Goal: Information Seeking & Learning: Find specific fact

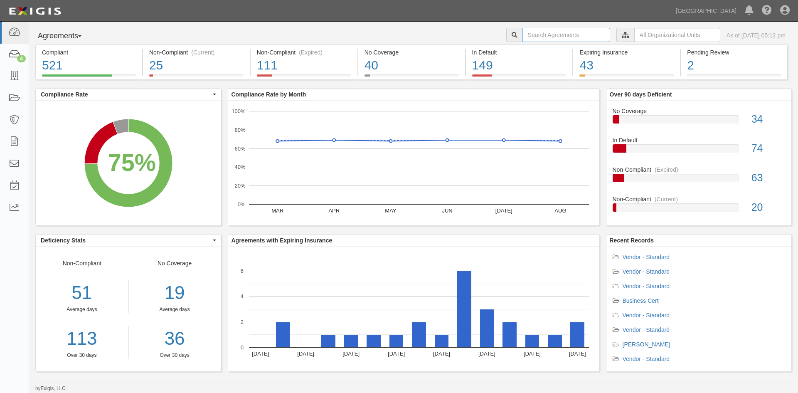
click at [551, 40] on input "text" at bounding box center [566, 35] width 88 height 14
type input "[PERSON_NAME]"
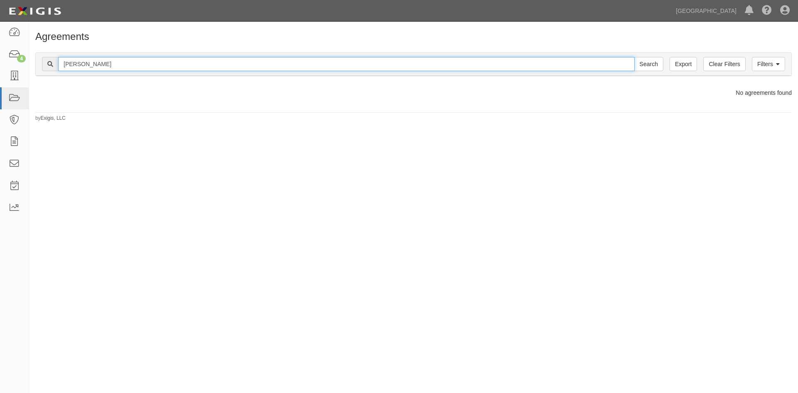
drag, startPoint x: 136, startPoint y: 60, endPoint x: 45, endPoint y: 59, distance: 91.0
click at [45, 59] on div "james trezzo Search" at bounding box center [352, 64] width 621 height 14
type input "trezzo"
click at [634, 57] on input "Search" at bounding box center [648, 64] width 29 height 14
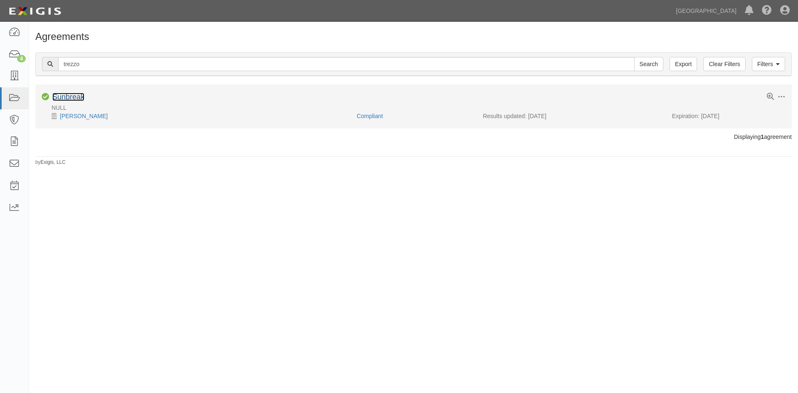
click at [73, 98] on link "Sunbreak" at bounding box center [68, 97] width 32 height 8
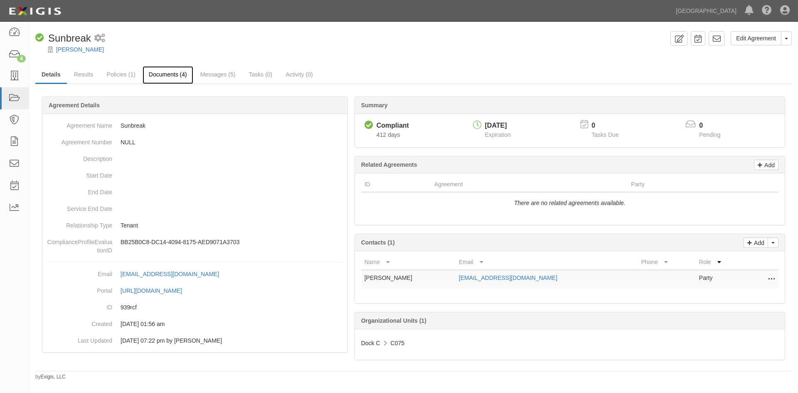
click at [170, 74] on link "Documents (4)" at bounding box center [168, 75] width 51 height 18
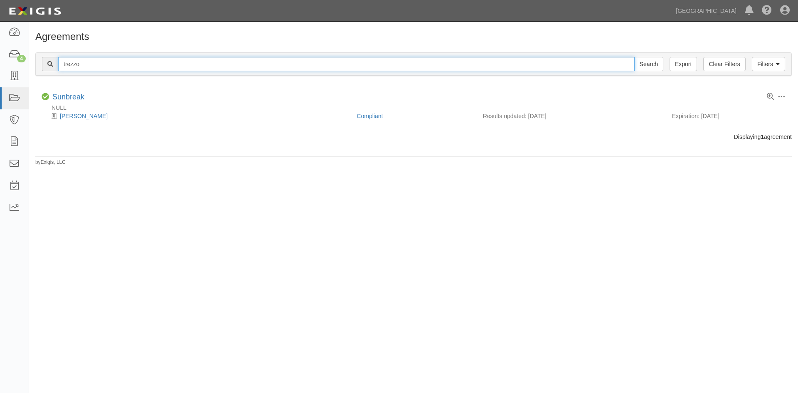
drag, startPoint x: 92, startPoint y: 60, endPoint x: 55, endPoint y: 64, distance: 37.6
click at [55, 64] on div "trezzo Search" at bounding box center [352, 64] width 621 height 14
type input "edwin sterbenc"
click at [634, 57] on input "Search" at bounding box center [648, 64] width 29 height 14
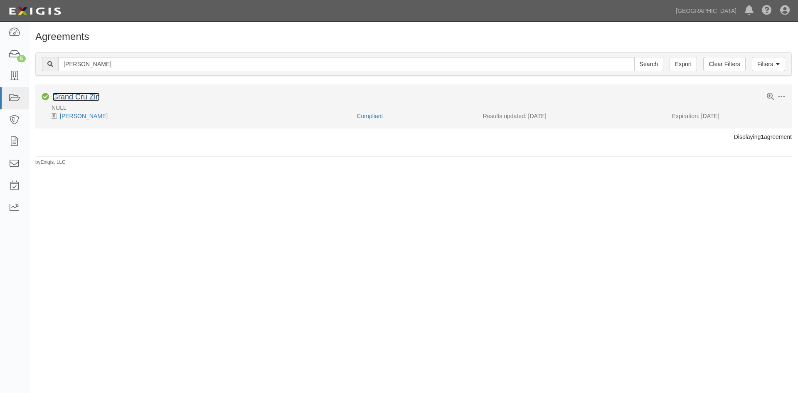
click at [86, 94] on link "Grand Cru Zin" at bounding box center [75, 97] width 47 height 8
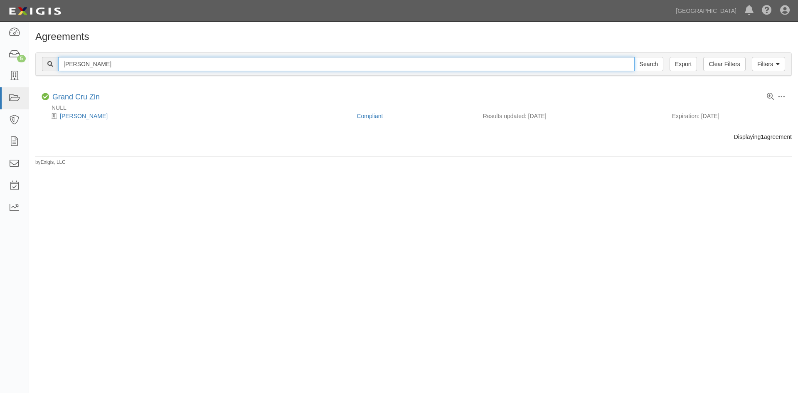
drag, startPoint x: 120, startPoint y: 59, endPoint x: 35, endPoint y: 73, distance: 85.5
click at [35, 73] on div "Filters Clear Filters Export edwin sterbenc Search Filters Compliance Status Co…" at bounding box center [413, 64] width 756 height 24
type input "woodruff"
click at [634, 57] on input "Search" at bounding box center [648, 64] width 29 height 14
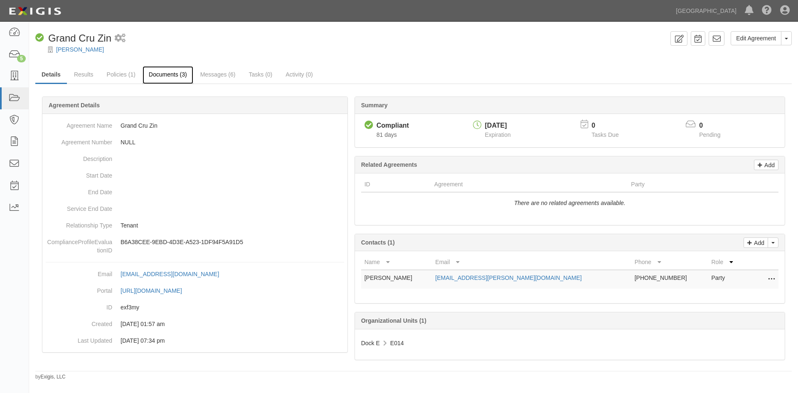
click at [154, 71] on link "Documents (3)" at bounding box center [168, 75] width 51 height 18
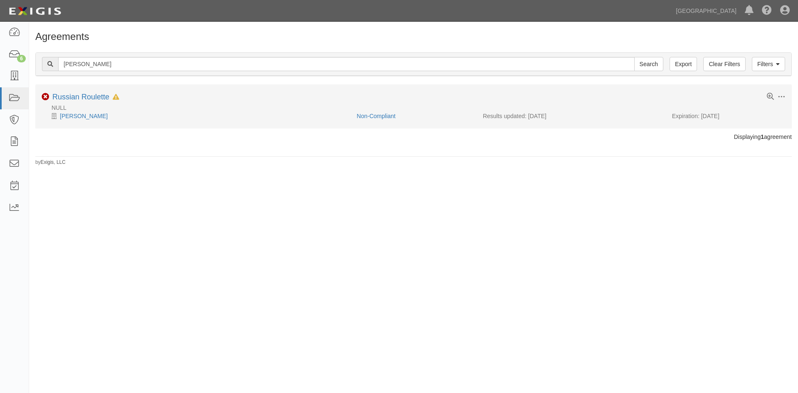
click at [85, 90] on li "Toggle Agreement Dropdown Edit Log activity Add task Send message Archive Non-C…" at bounding box center [413, 106] width 756 height 44
click at [88, 94] on link "Russian Roulette" at bounding box center [80, 97] width 57 height 8
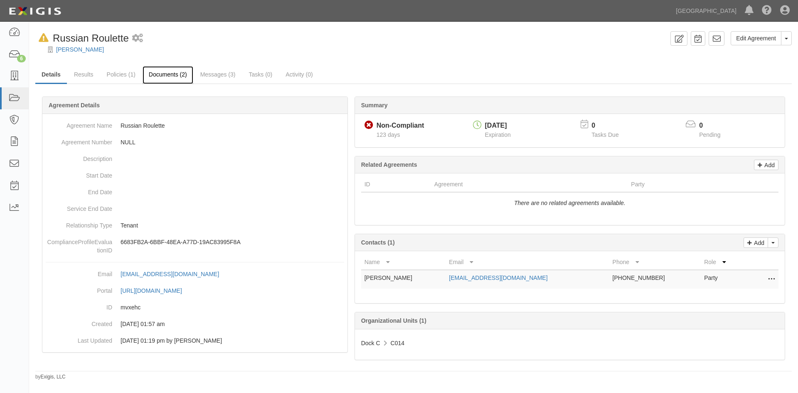
click at [169, 69] on link "Documents (2)" at bounding box center [168, 75] width 51 height 18
